Goal: Transaction & Acquisition: Purchase product/service

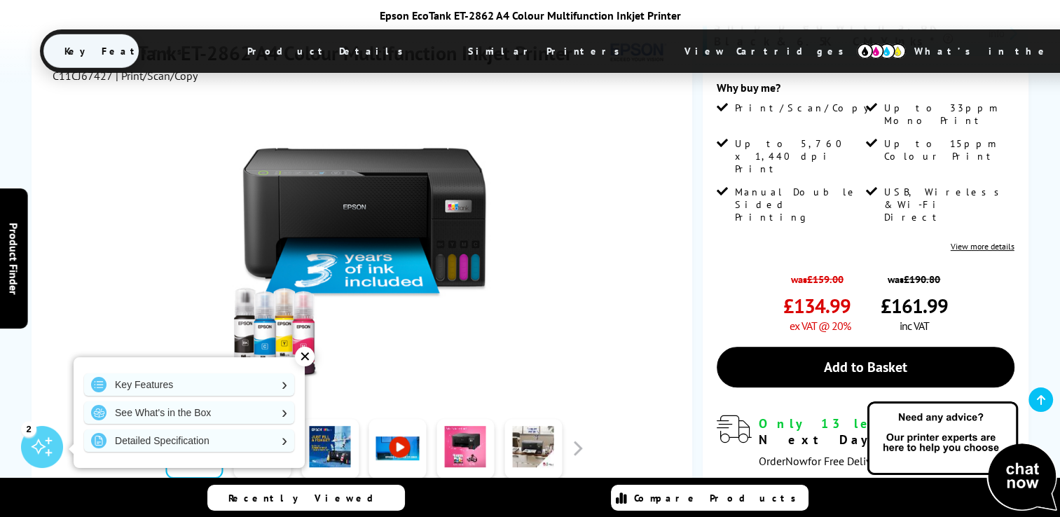
scroll to position [421, 0]
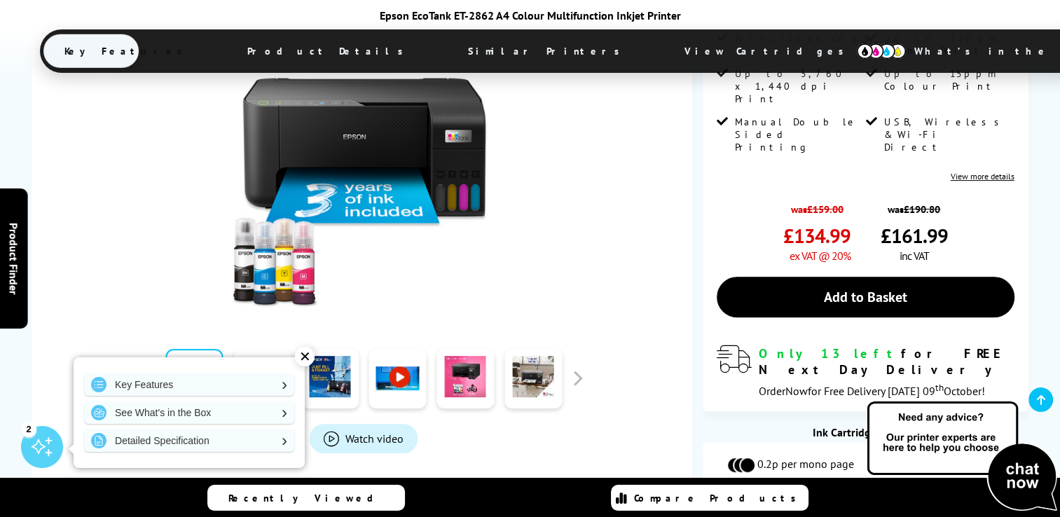
click at [264, 349] on link at bounding box center [261, 379] width 57 height 60
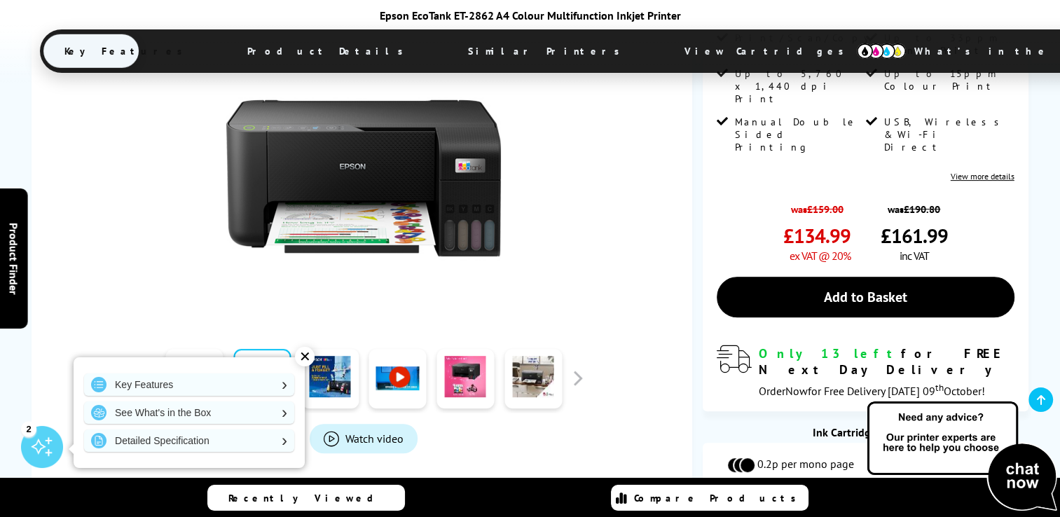
click at [298, 343] on div at bounding box center [330, 378] width 68 height 70
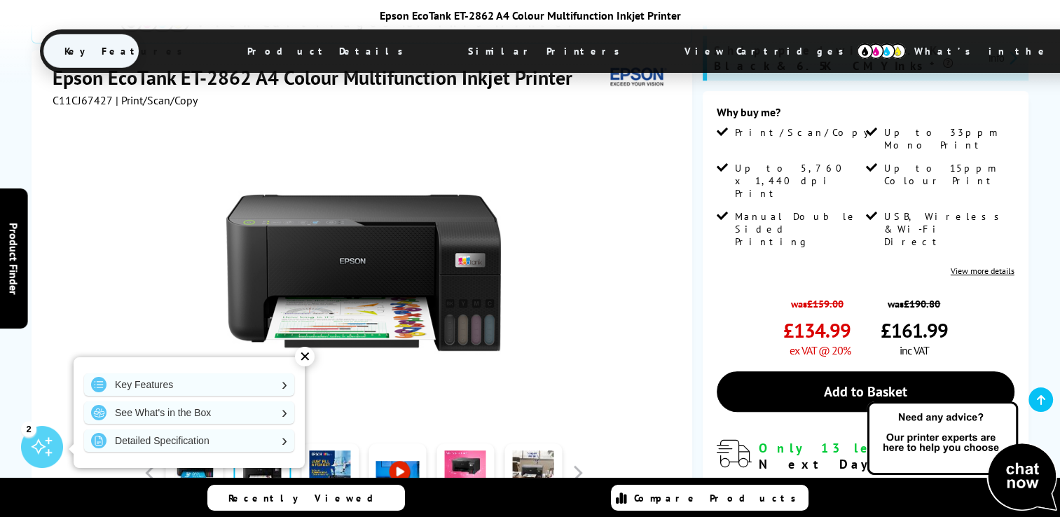
scroll to position [350, 0]
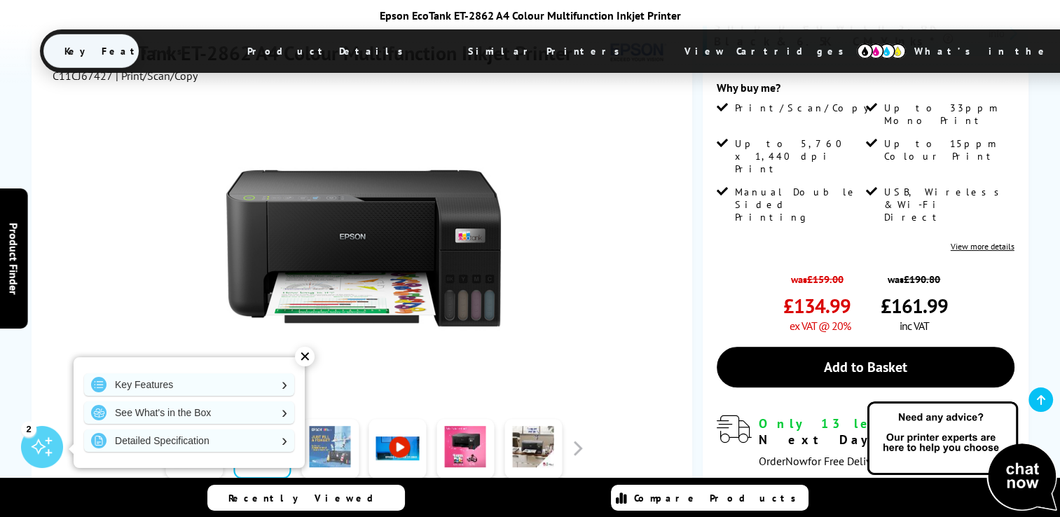
click at [338, 419] on link at bounding box center [329, 449] width 57 height 60
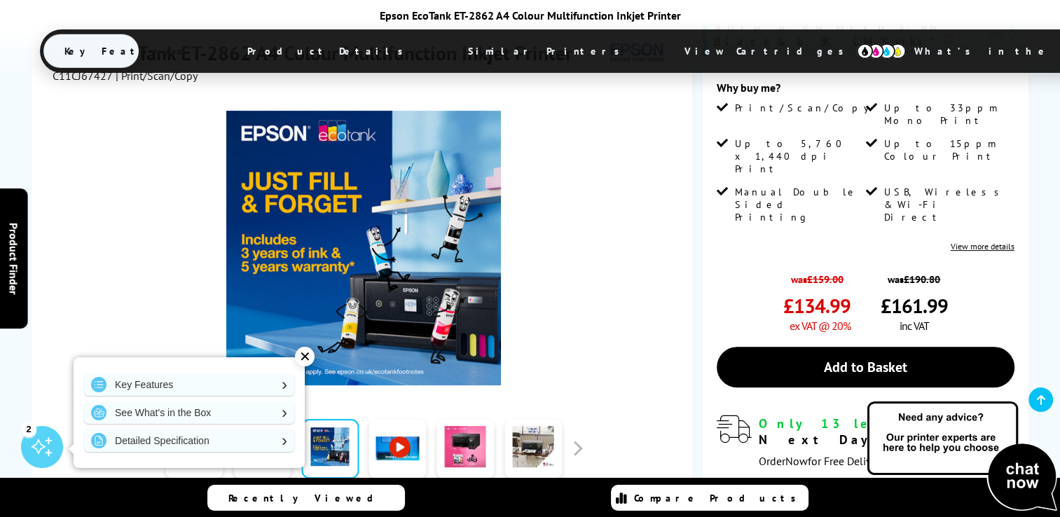
click at [399, 419] on link at bounding box center [397, 449] width 57 height 60
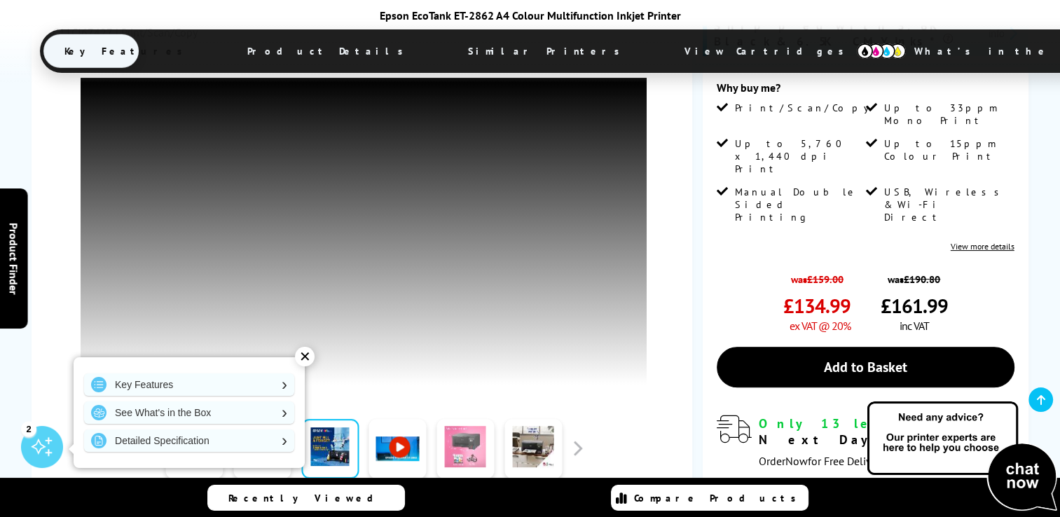
click at [463, 419] on link at bounding box center [465, 449] width 57 height 60
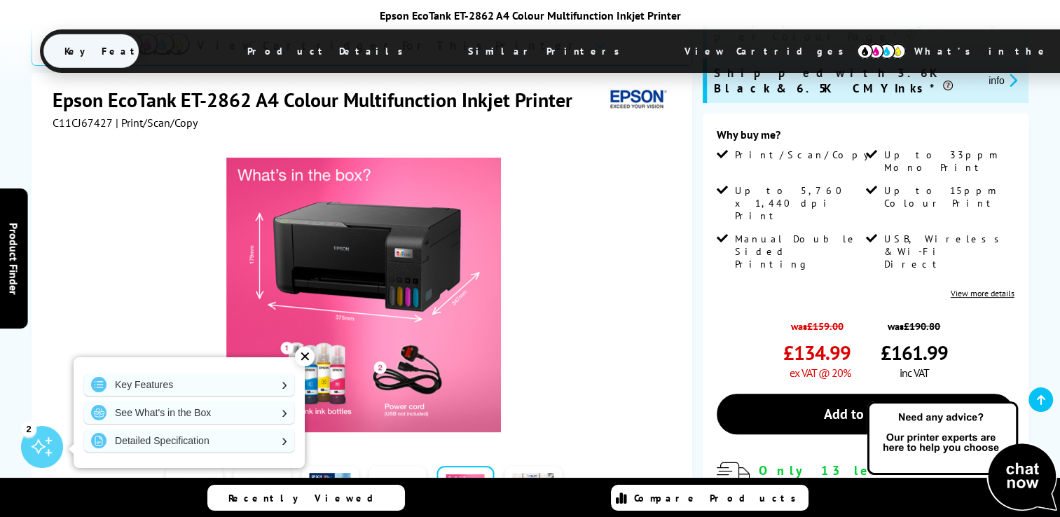
scroll to position [280, 0]
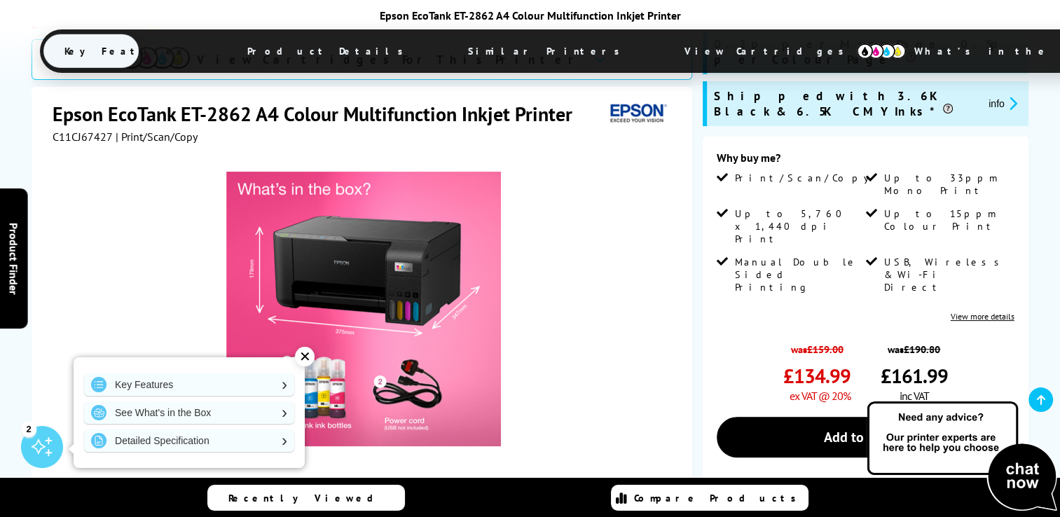
click at [544, 480] on link at bounding box center [533, 510] width 57 height 60
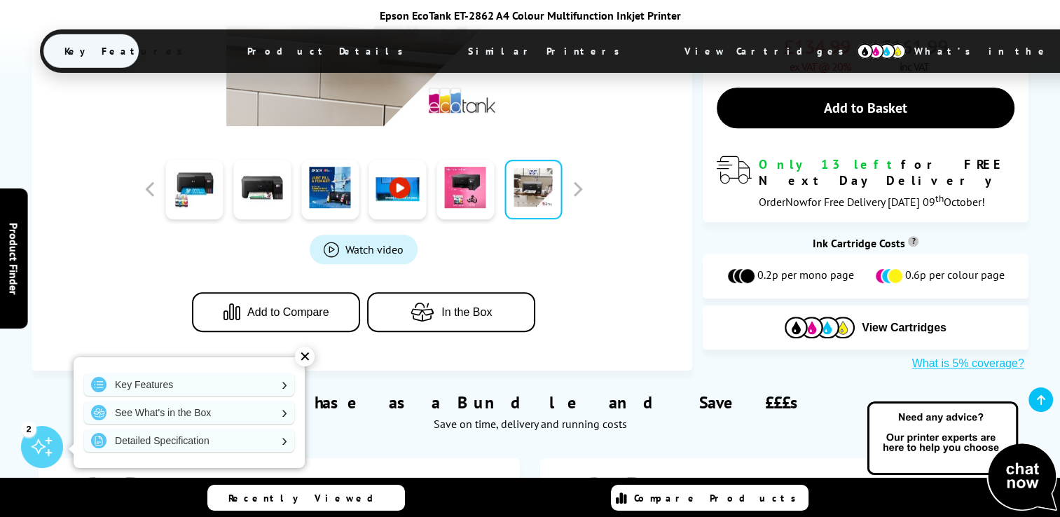
scroll to position [631, 0]
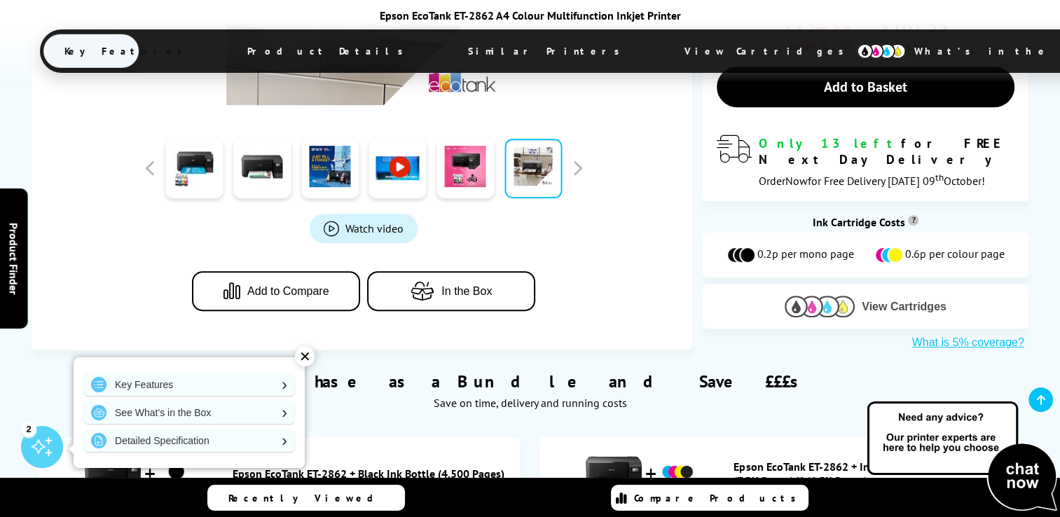
click at [920, 301] on span "View Cartridges" at bounding box center [904, 307] width 85 height 13
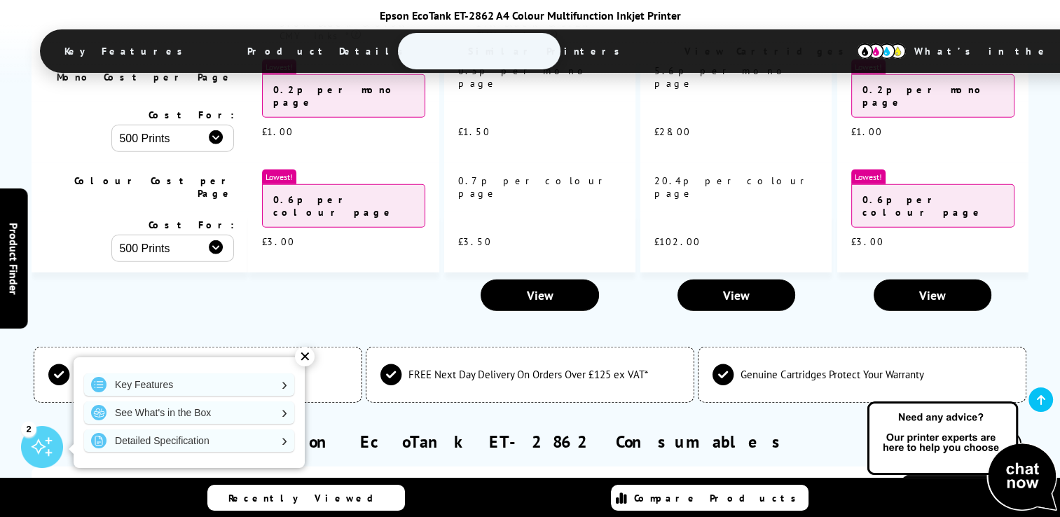
scroll to position [3559, 0]
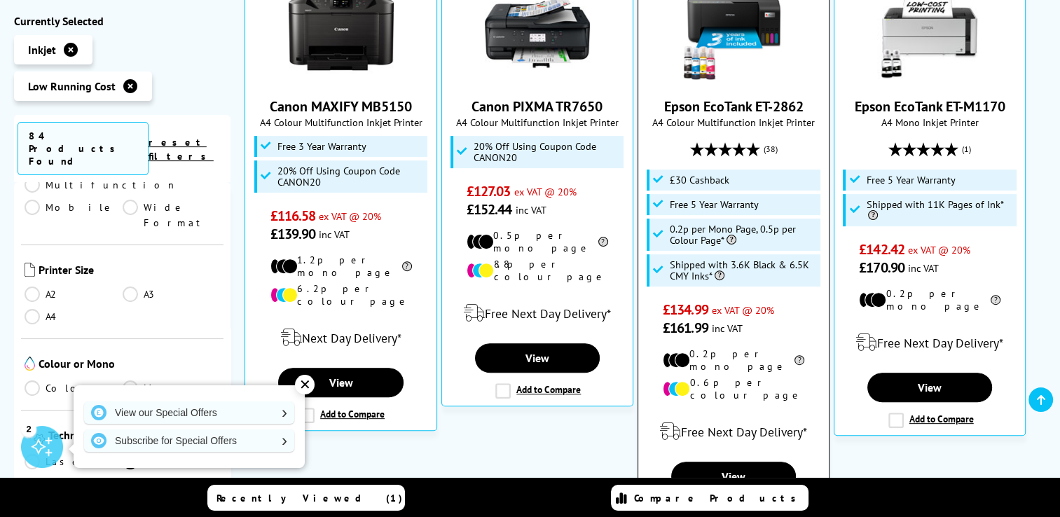
scroll to position [491, 0]
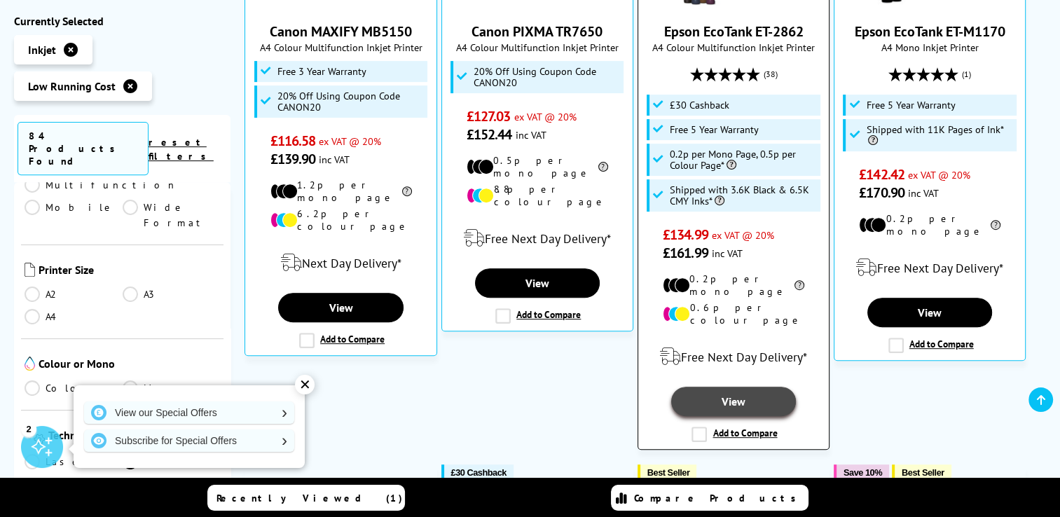
click at [730, 387] on link "View" at bounding box center [733, 401] width 125 height 29
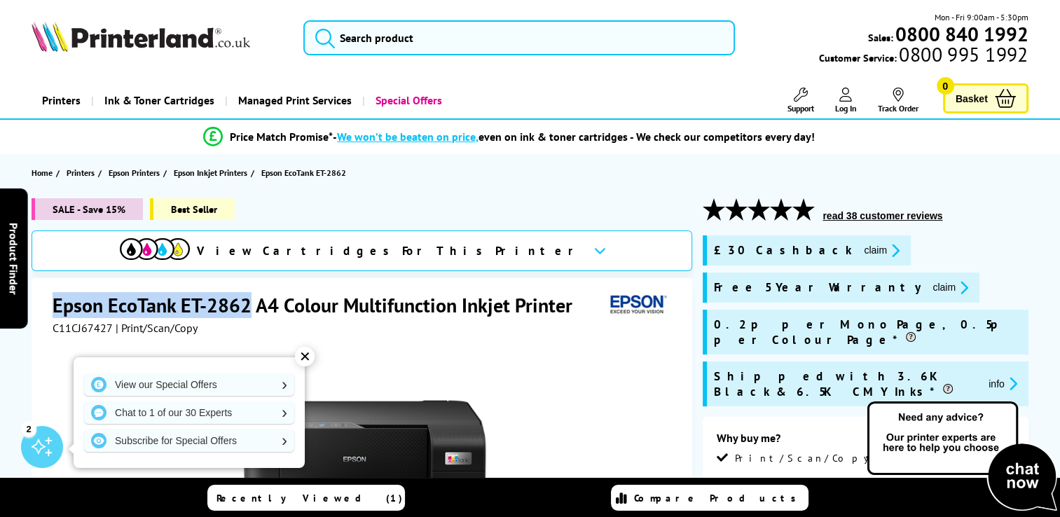
drag, startPoint x: 55, startPoint y: 303, endPoint x: 246, endPoint y: 301, distance: 191.4
click at [246, 301] on h1 "Epson EcoTank ET-2862 A4 Colour Multifunction Inkjet Printer" at bounding box center [320, 305] width 534 height 26
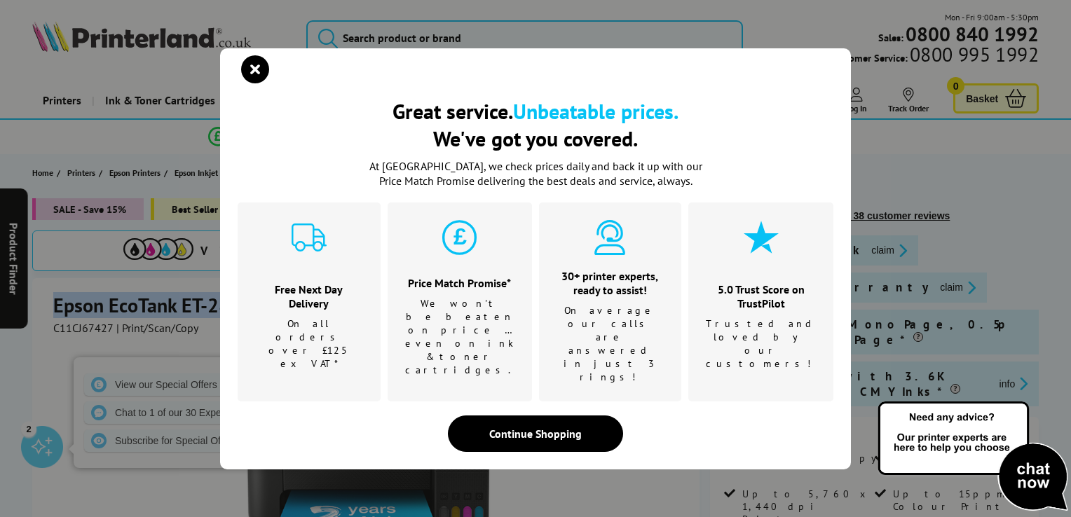
copy h1 "Epson EcoTank ET-2862"
click at [247, 83] on icon "close modal" at bounding box center [255, 69] width 28 height 28
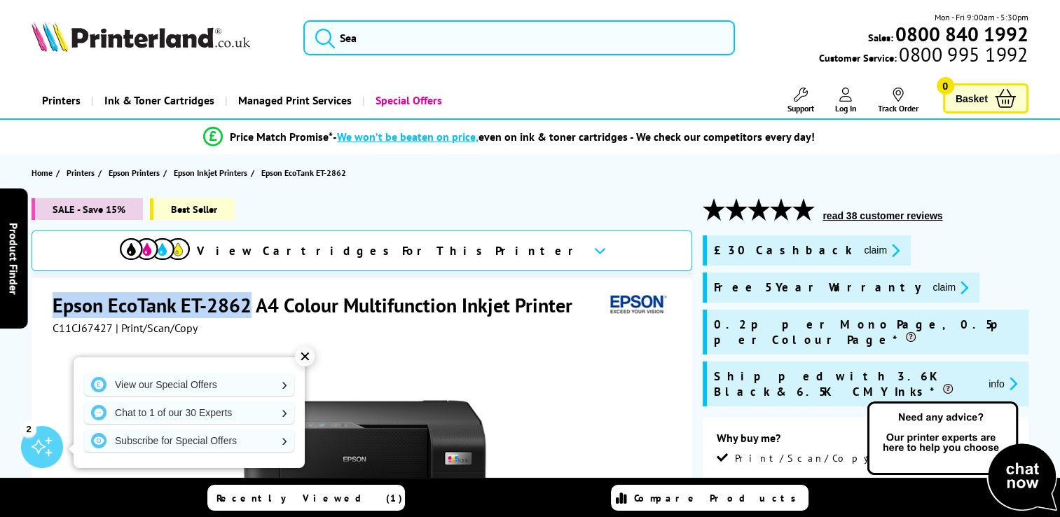
click at [860, 250] on button "claim" at bounding box center [882, 251] width 44 height 16
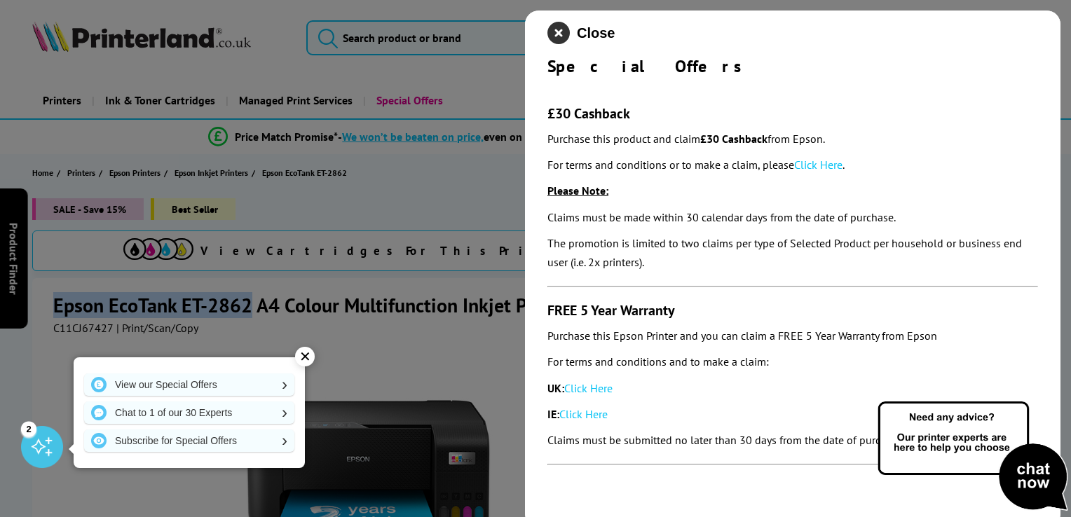
click at [562, 36] on icon "close modal" at bounding box center [558, 33] width 22 height 22
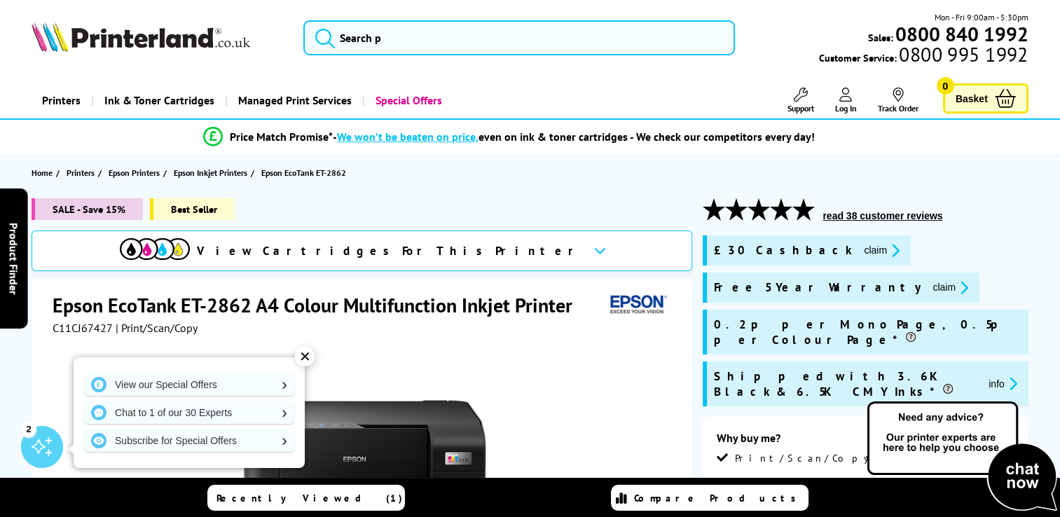
click at [300, 355] on div "✕" at bounding box center [305, 357] width 20 height 20
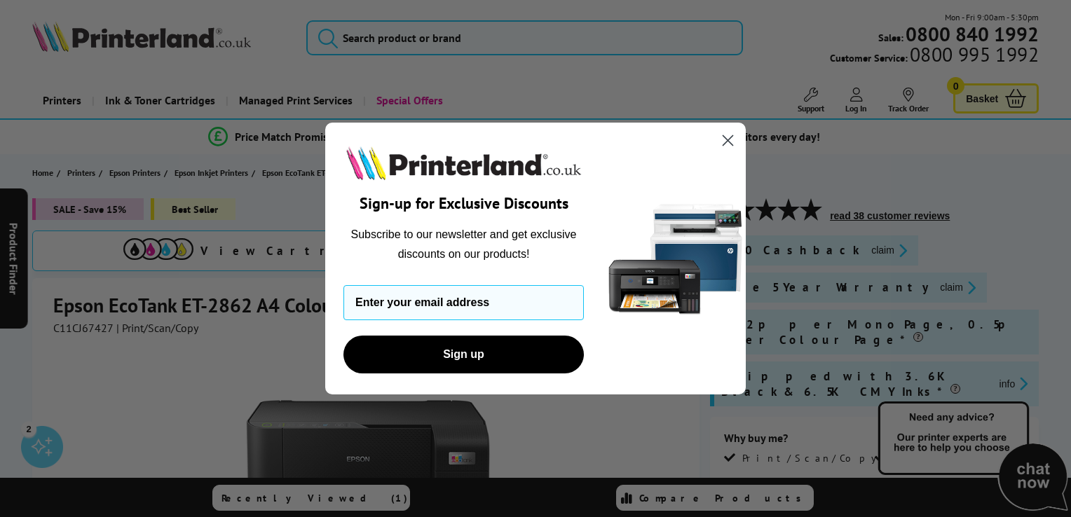
click at [729, 144] on circle "Close dialog" at bounding box center [727, 140] width 23 height 23
